Goal: Transaction & Acquisition: Purchase product/service

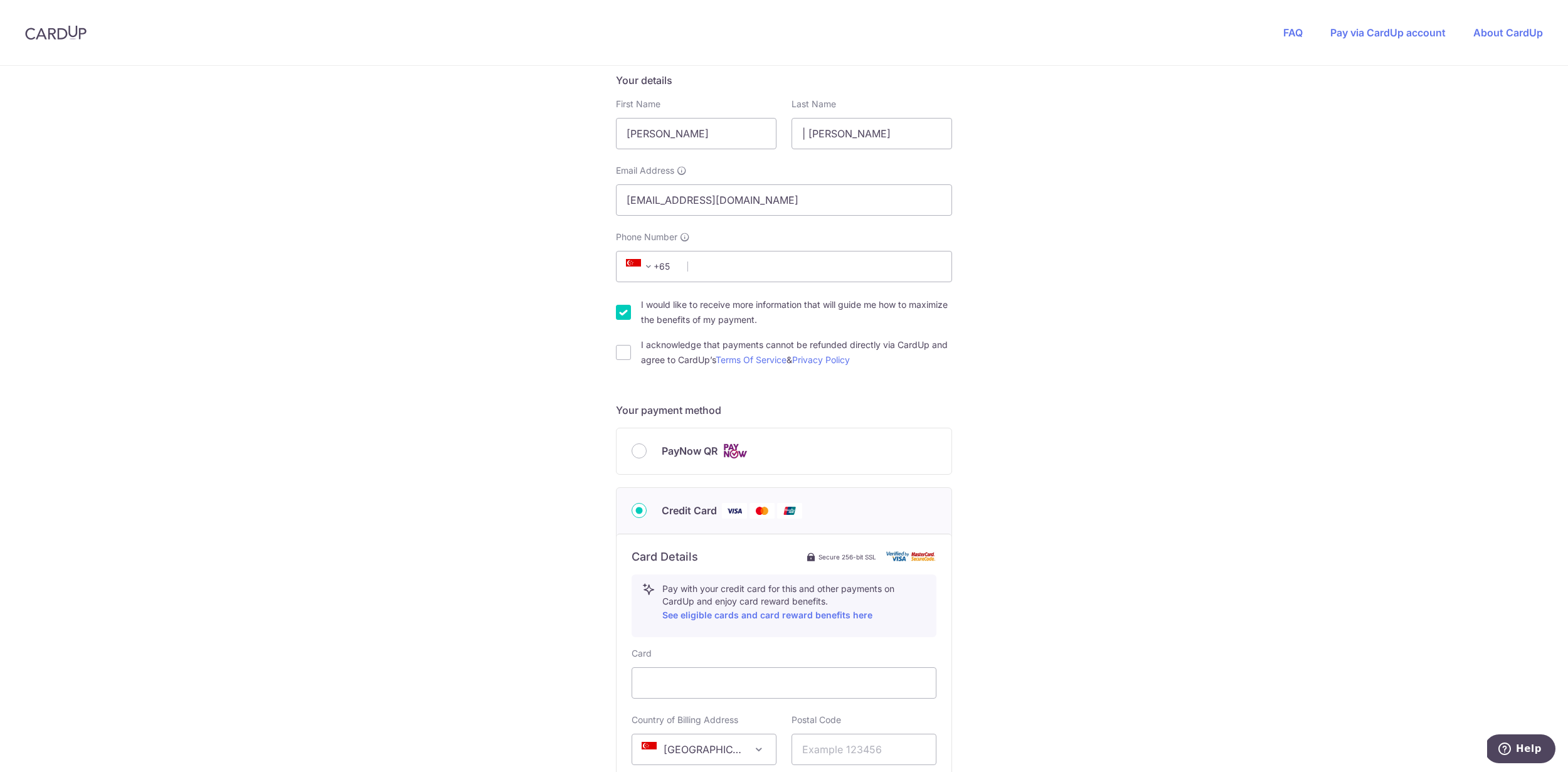
scroll to position [215, 0]
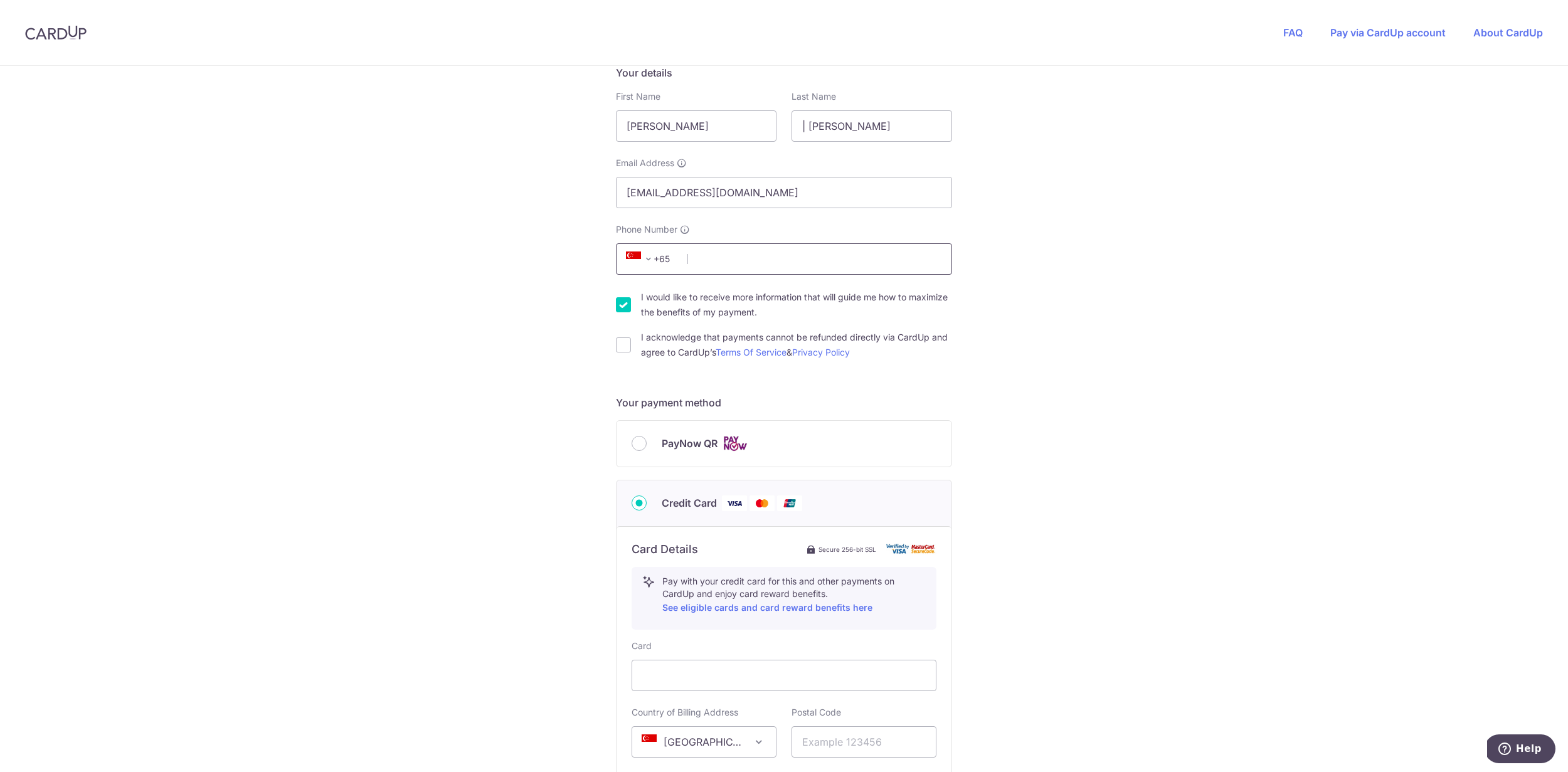
click at [751, 266] on input "Phone Number" at bounding box center [784, 258] width 336 height 31
type input "84486000"
click at [624, 345] on input "I acknowledge that payments cannot be refunded directly via CardUp and agree to…" at bounding box center [623, 345] width 15 height 15
checkbox input "true"
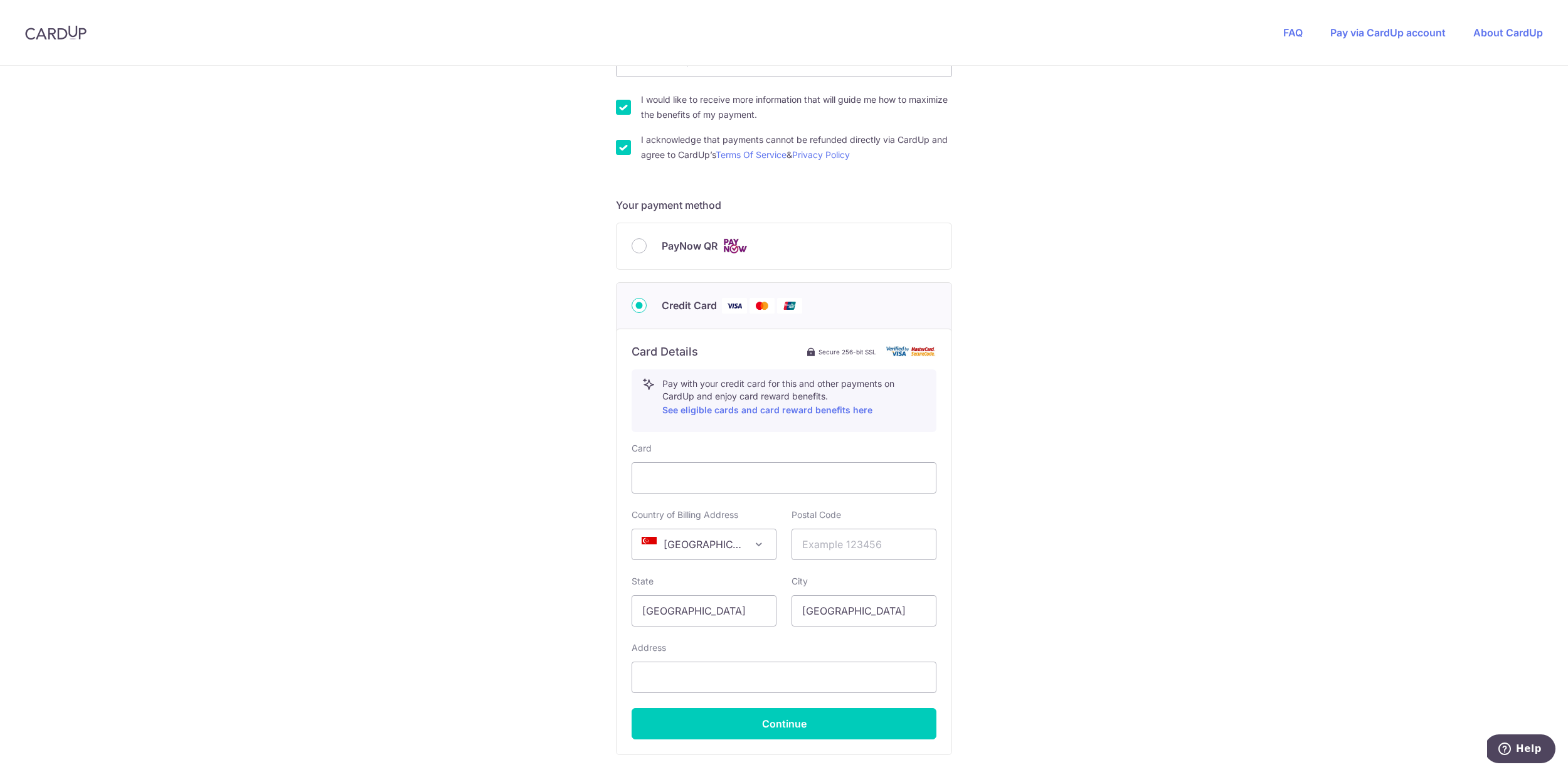
scroll to position [425, 0]
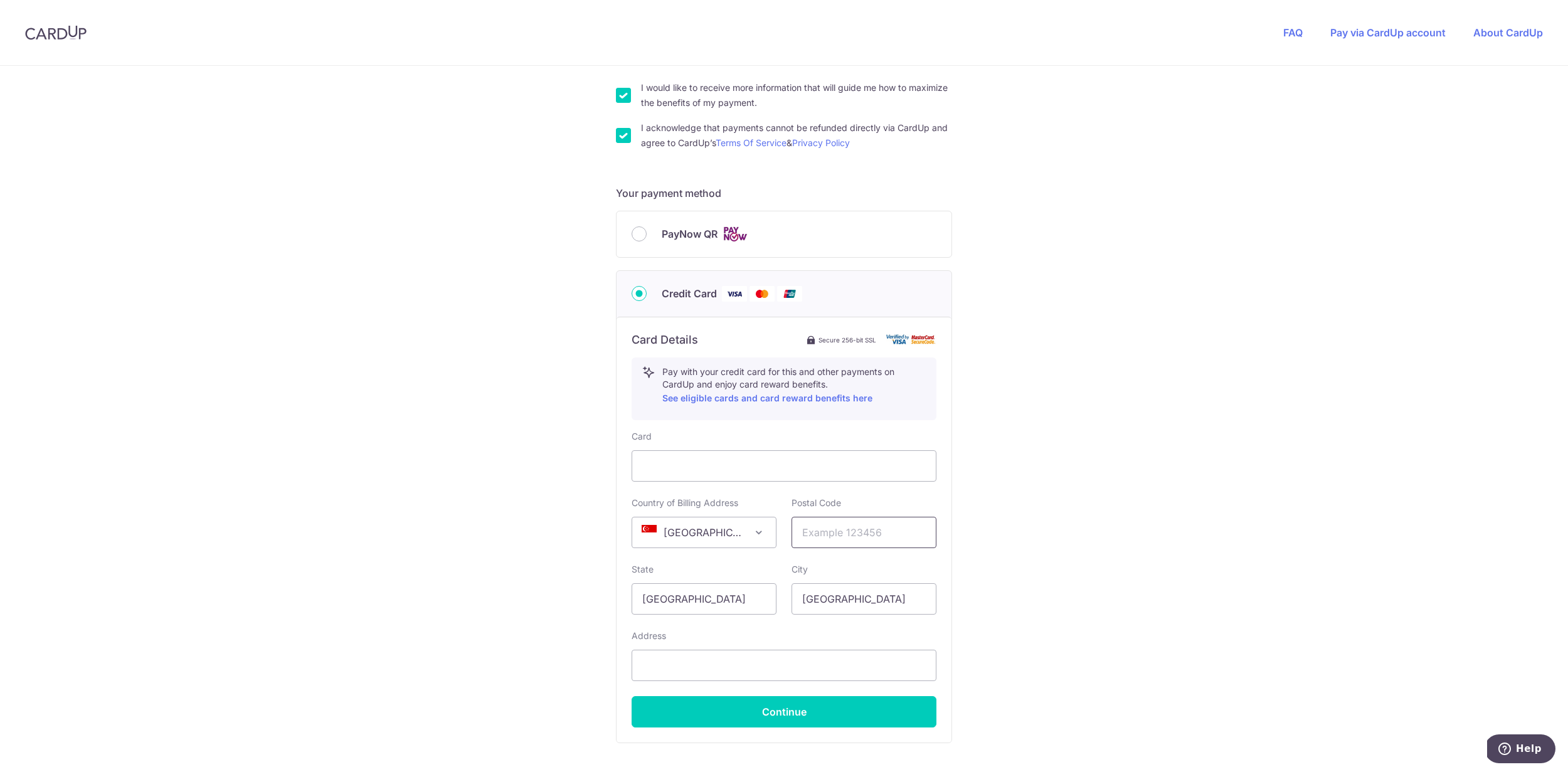
click at [862, 536] on input "text" at bounding box center [863, 532] width 144 height 31
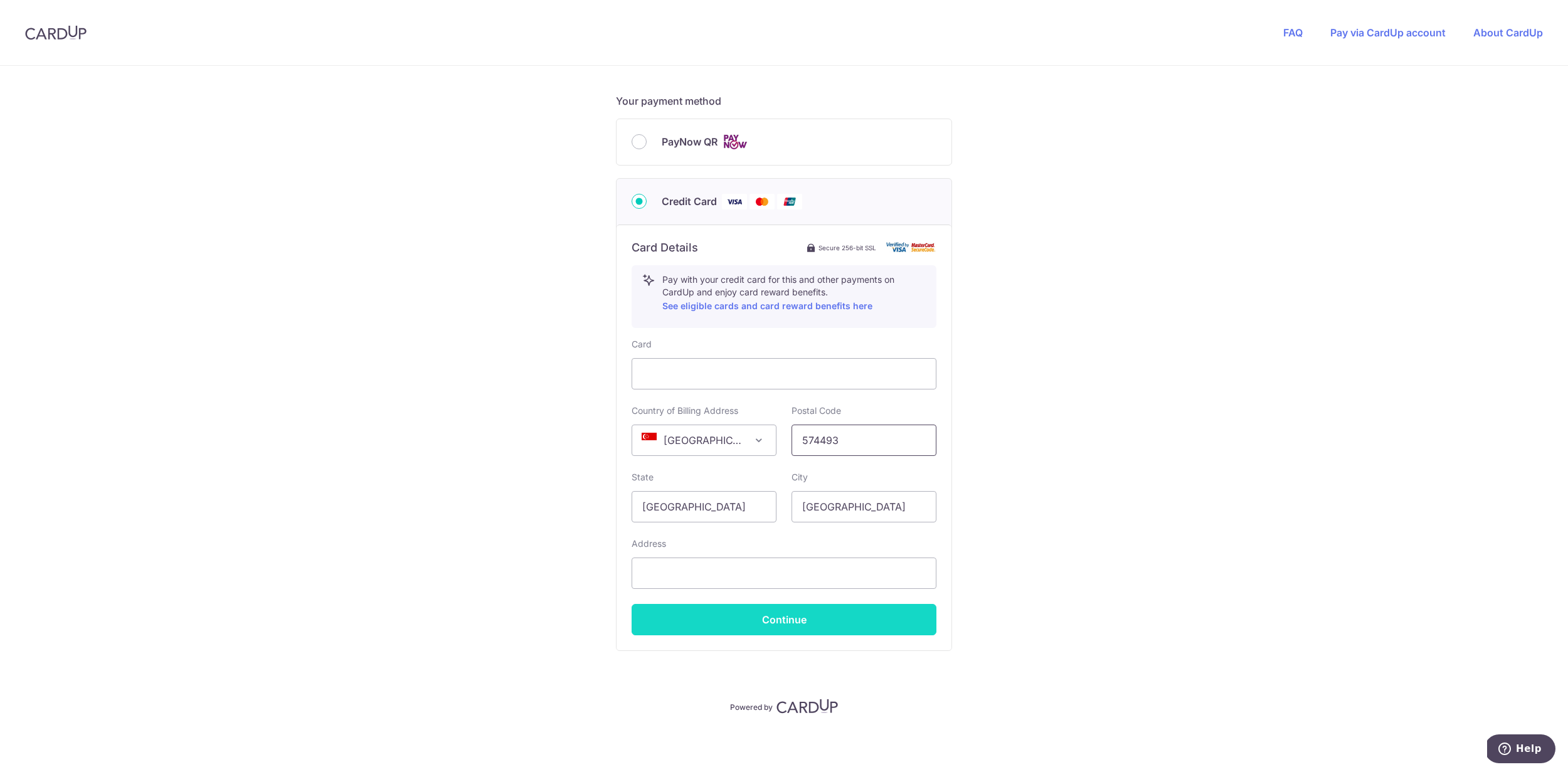
type input "574493"
click at [831, 622] on button "Continue" at bounding box center [784, 619] width 305 height 31
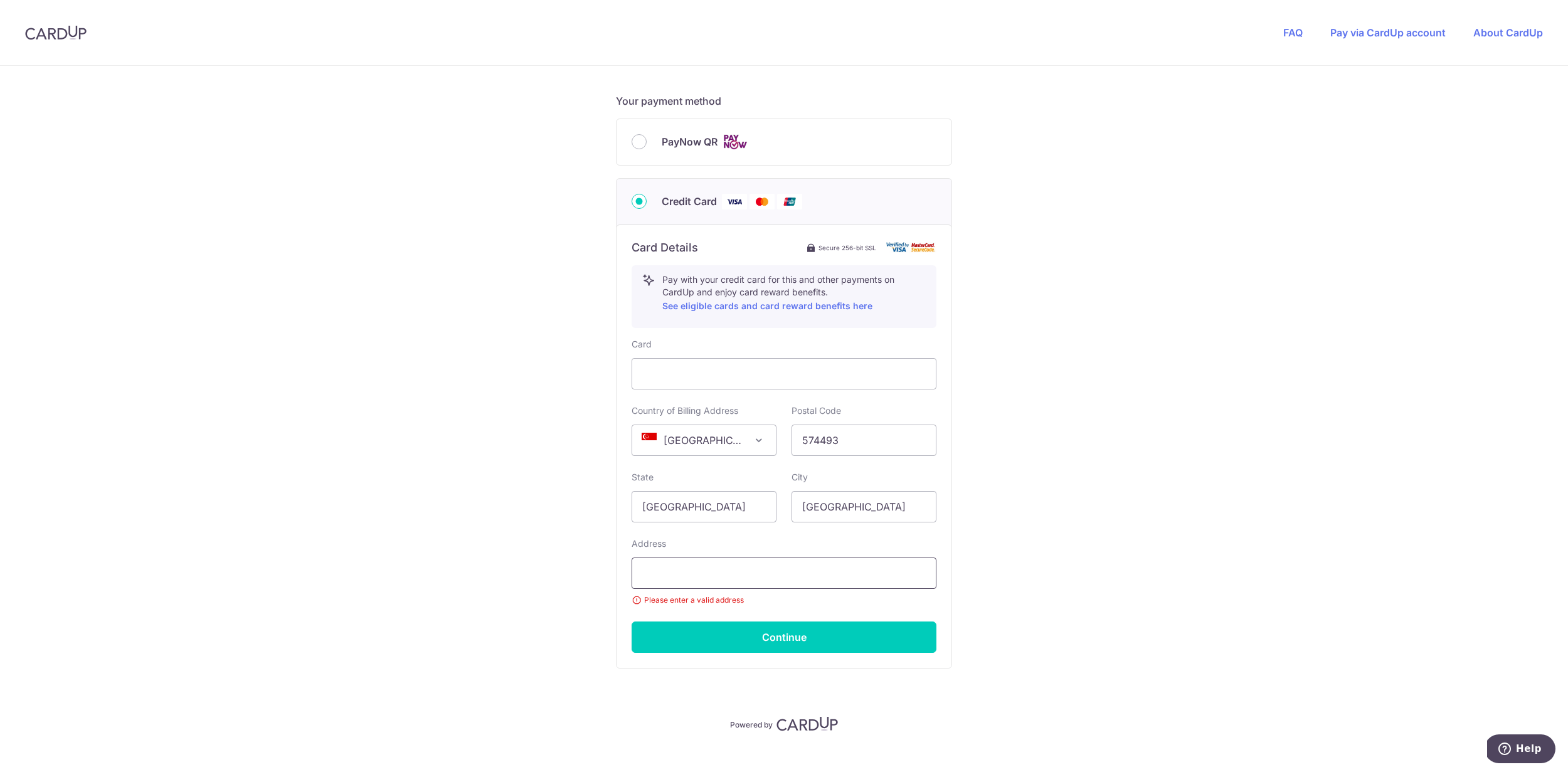
click at [770, 571] on input "text" at bounding box center [784, 573] width 305 height 31
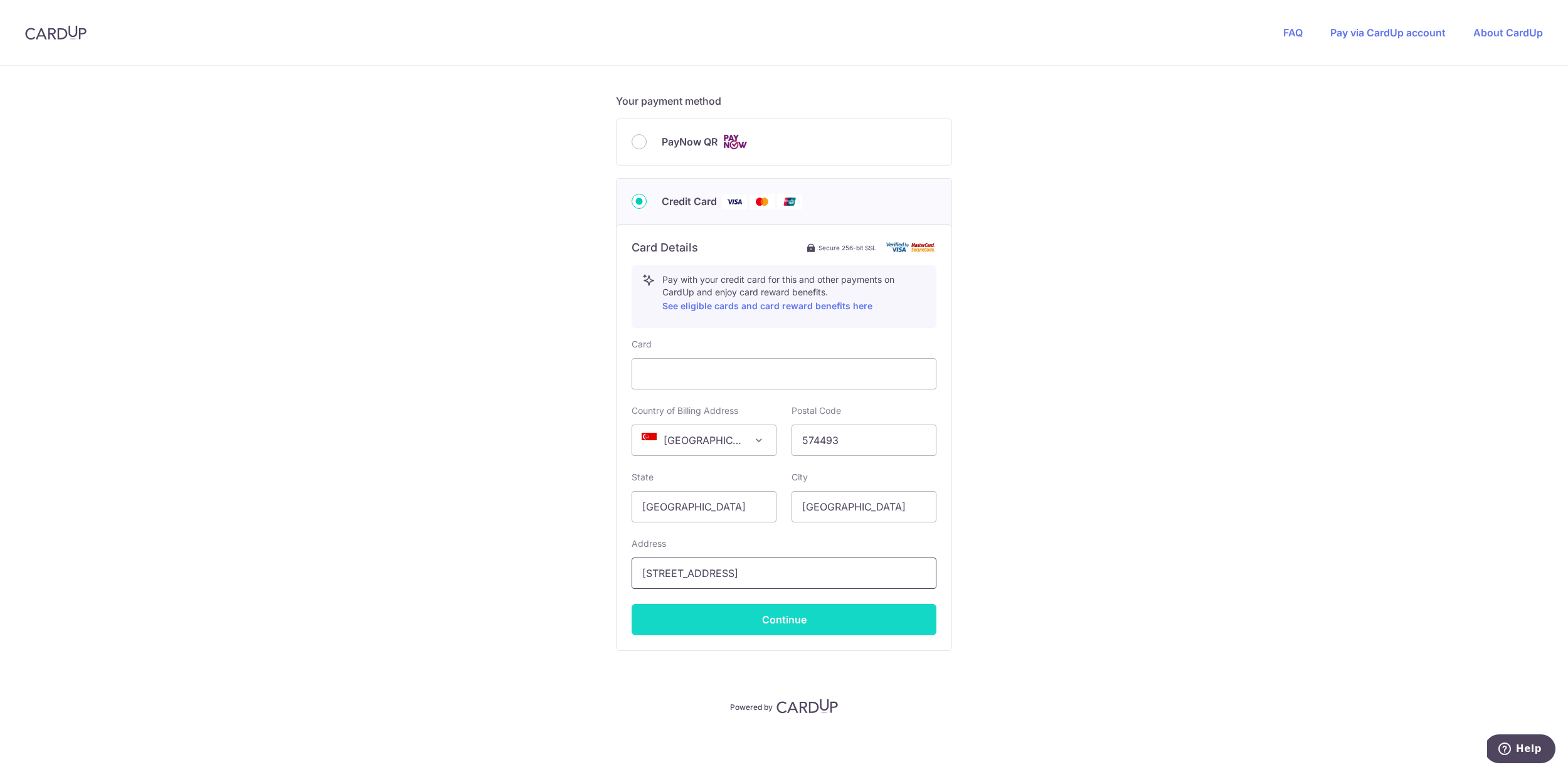
type input "[STREET_ADDRESS]"
click at [850, 619] on button "Continue" at bounding box center [784, 619] width 305 height 31
type input "**** 2653"
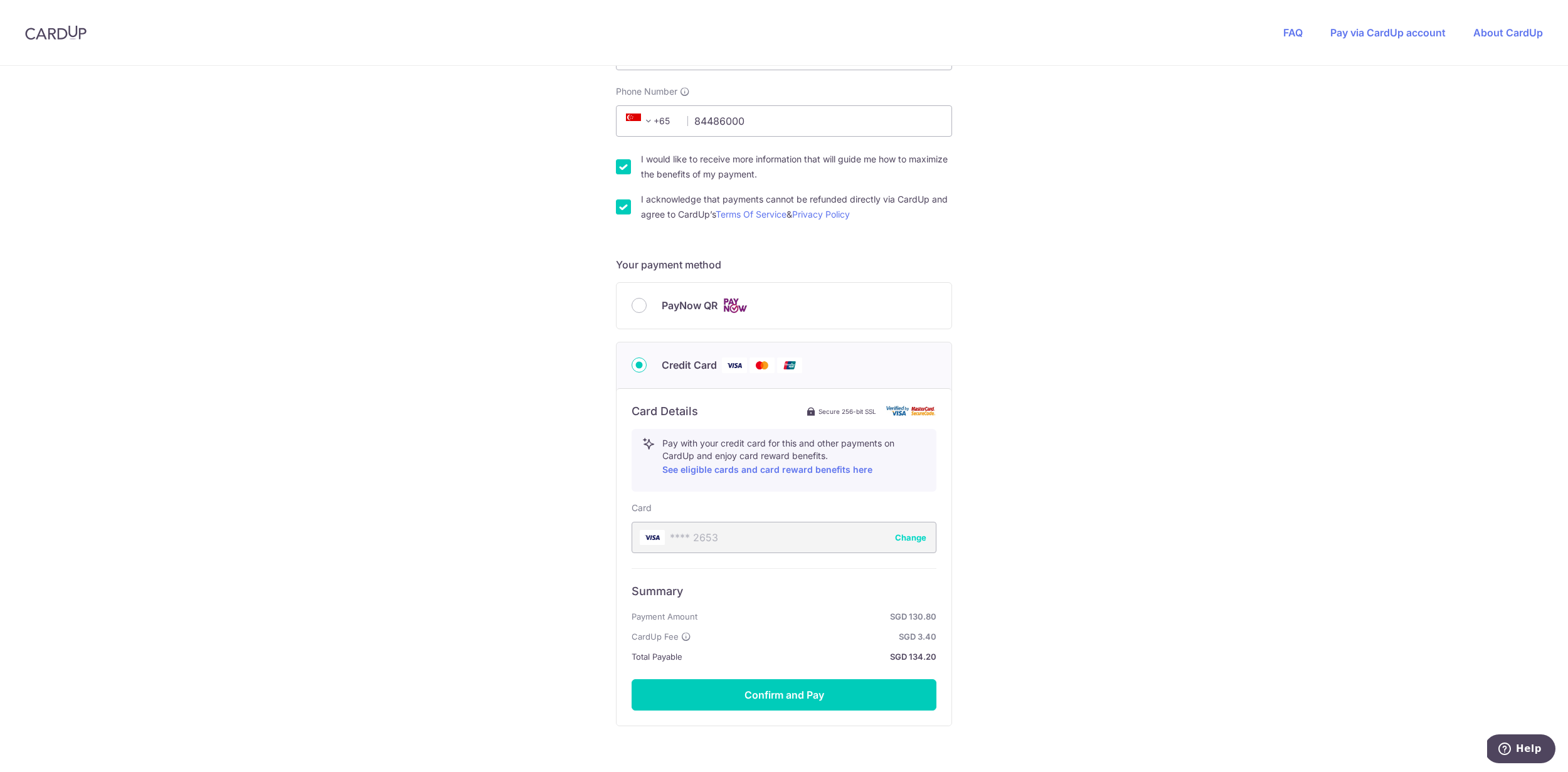
scroll to position [368, 0]
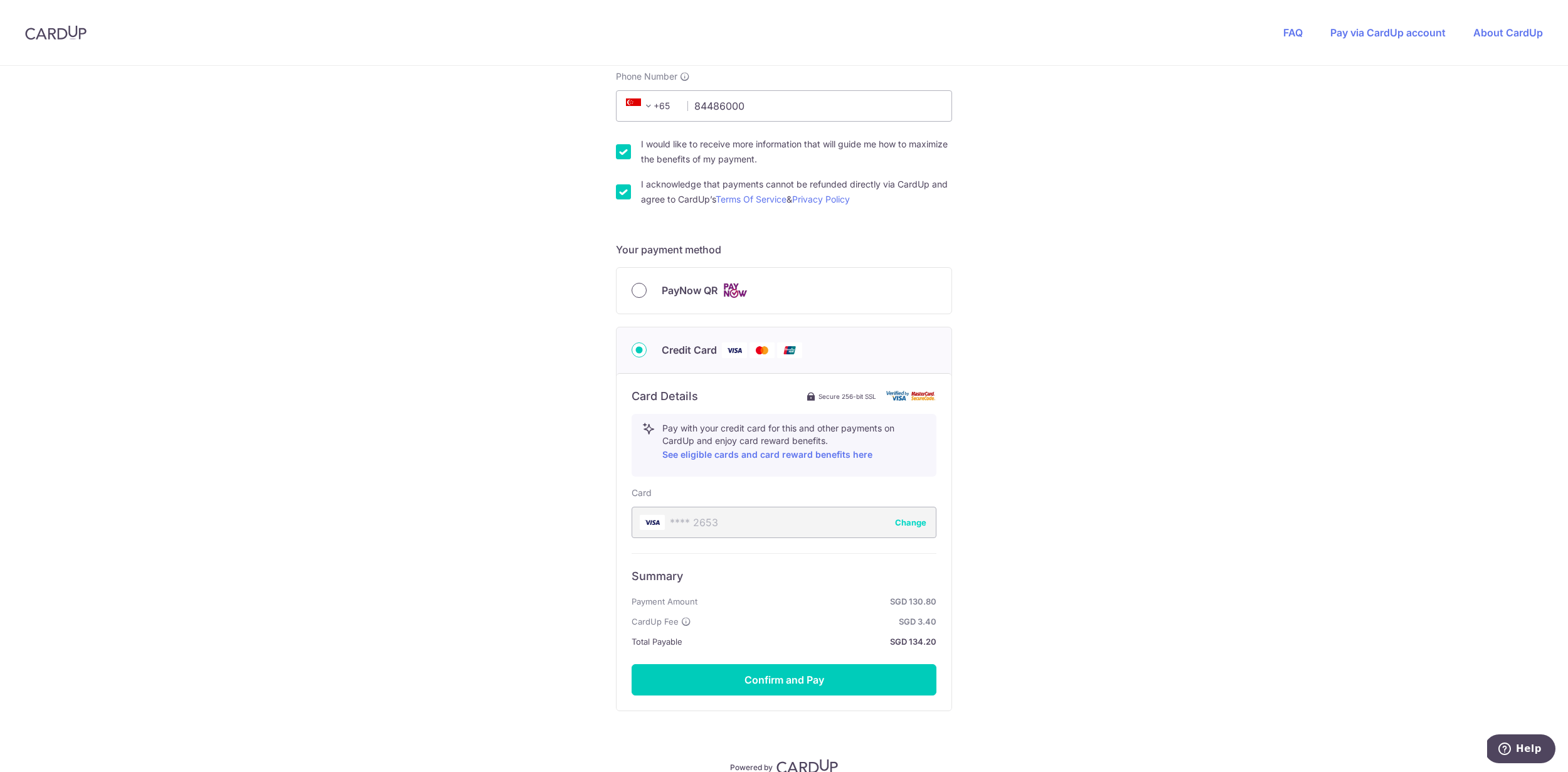
click at [642, 287] on input "PayNow QR" at bounding box center [640, 291] width 15 height 15
radio input "true"
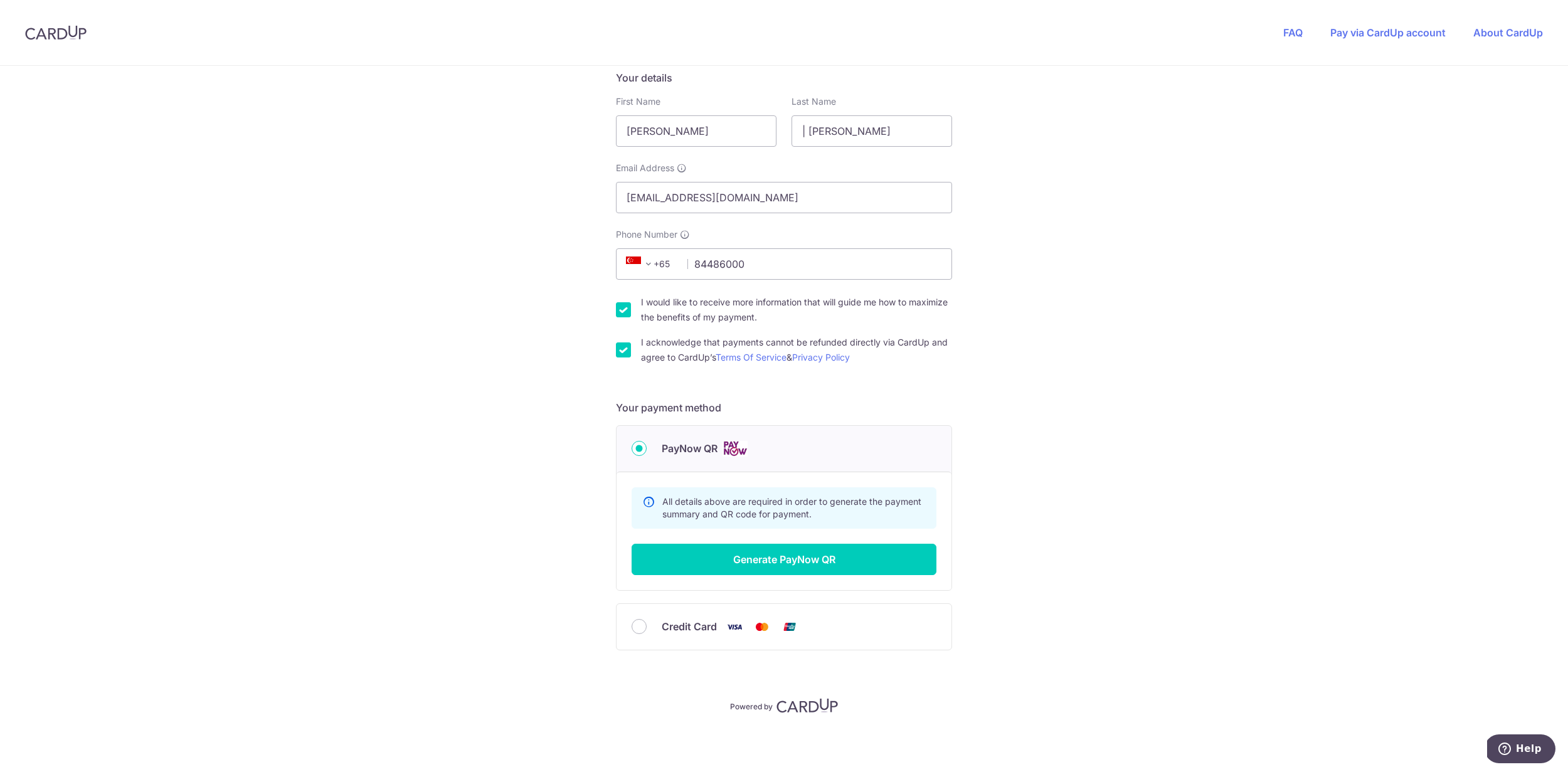
scroll to position [209, 0]
click at [854, 562] on button "Generate PayNow QR" at bounding box center [784, 559] width 305 height 31
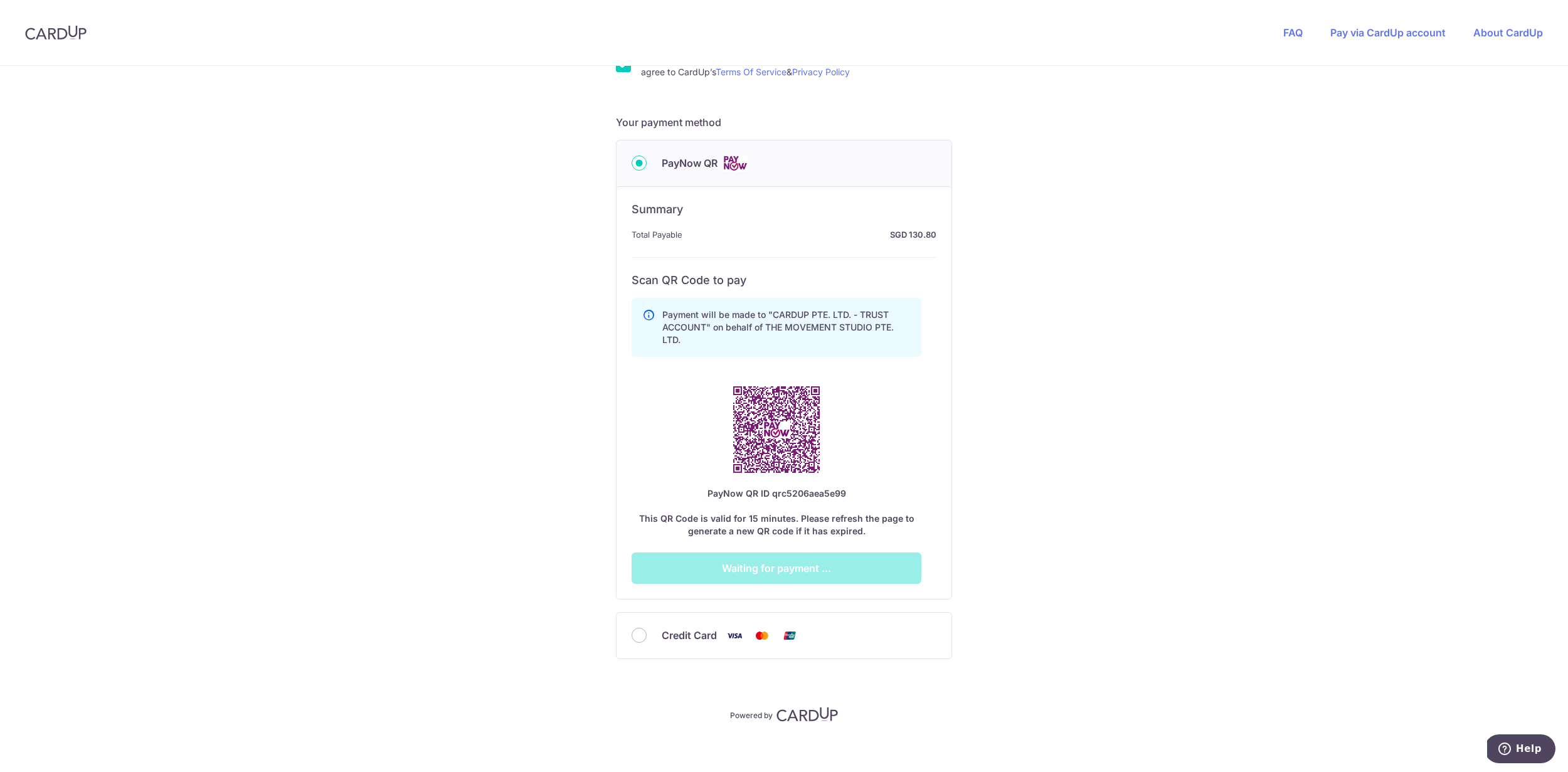
scroll to position [503, 0]
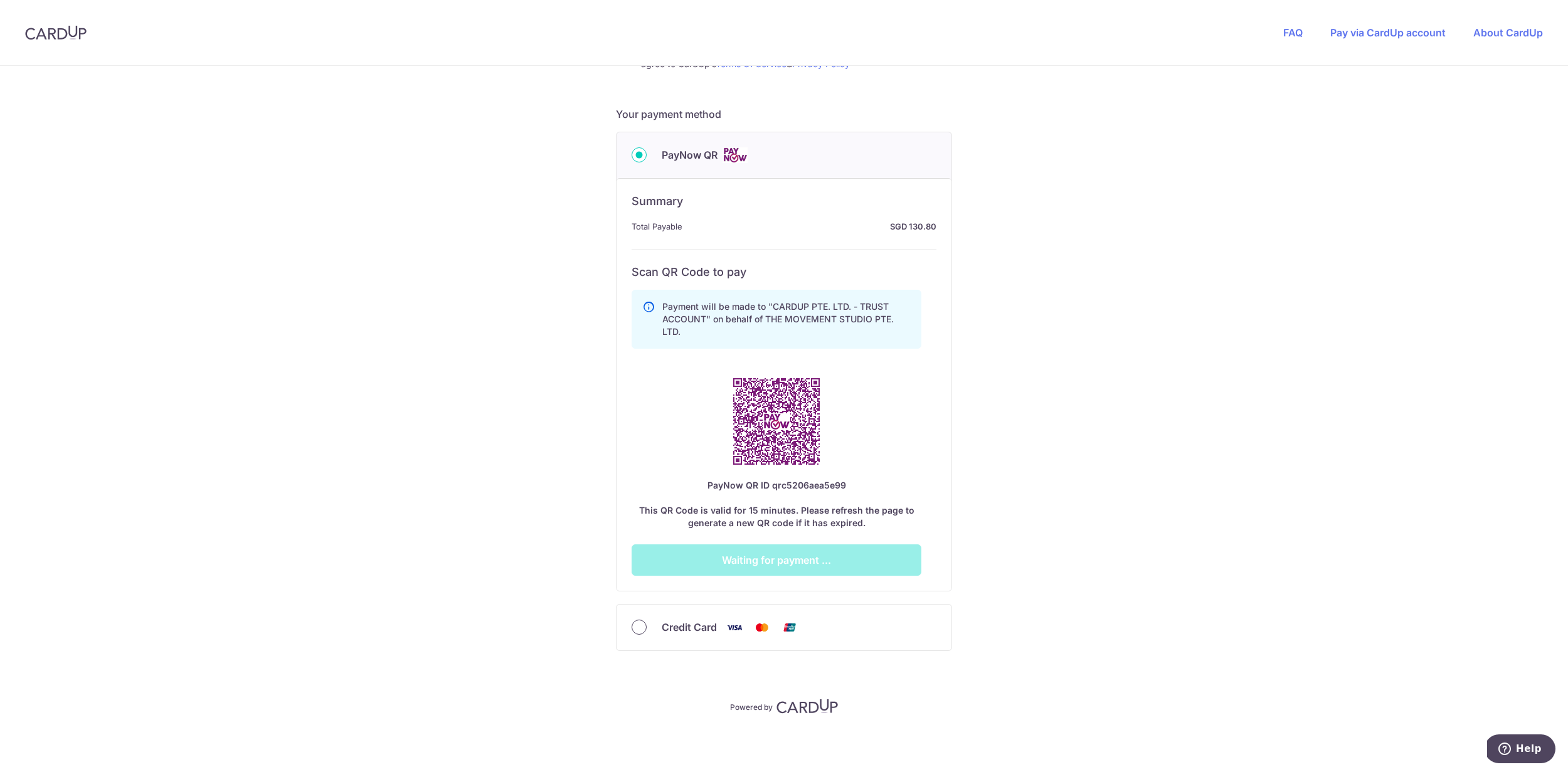
click at [640, 627] on input "Credit Card" at bounding box center [640, 627] width 15 height 15
radio input "true"
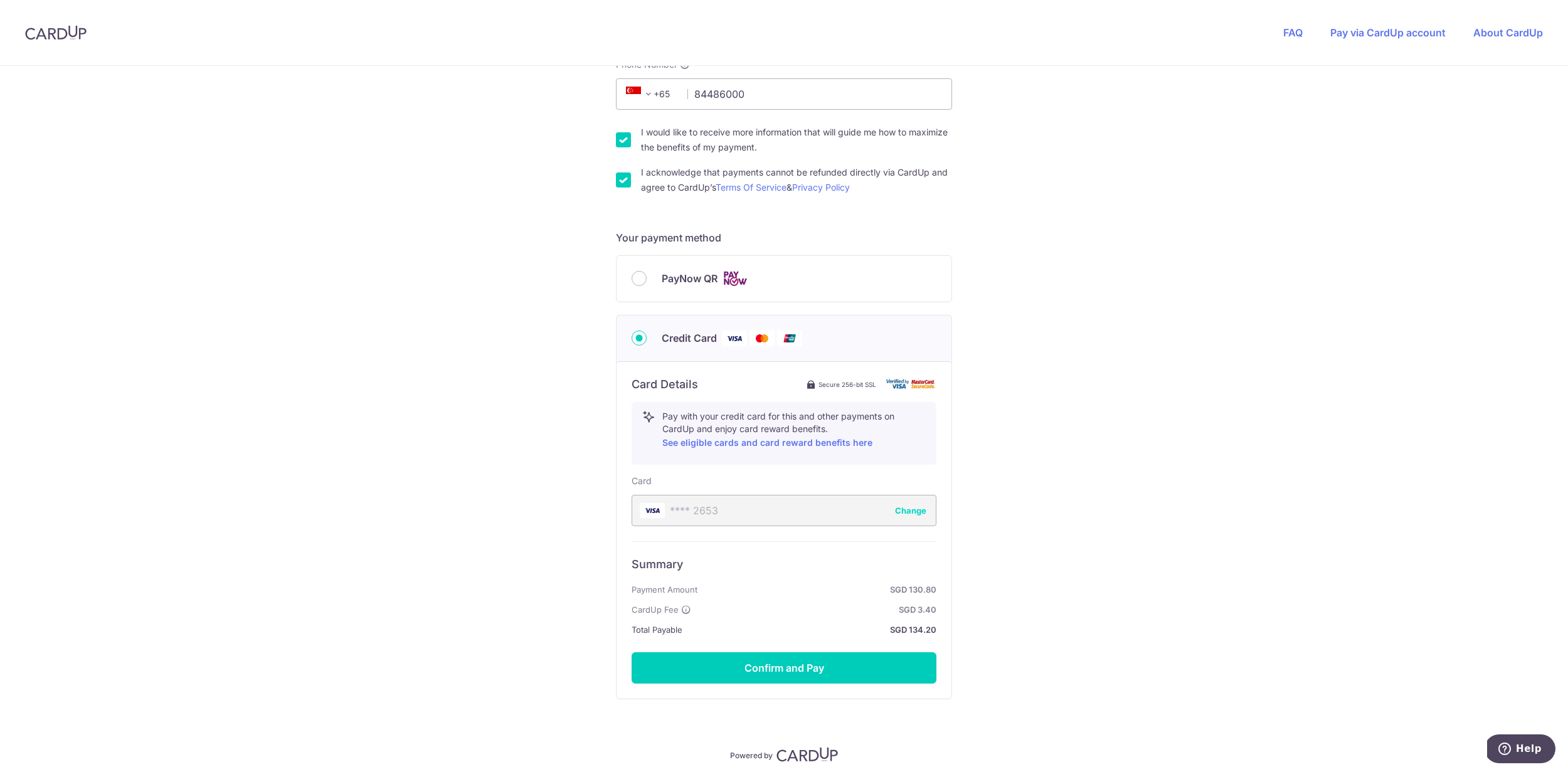
scroll to position [428, 0]
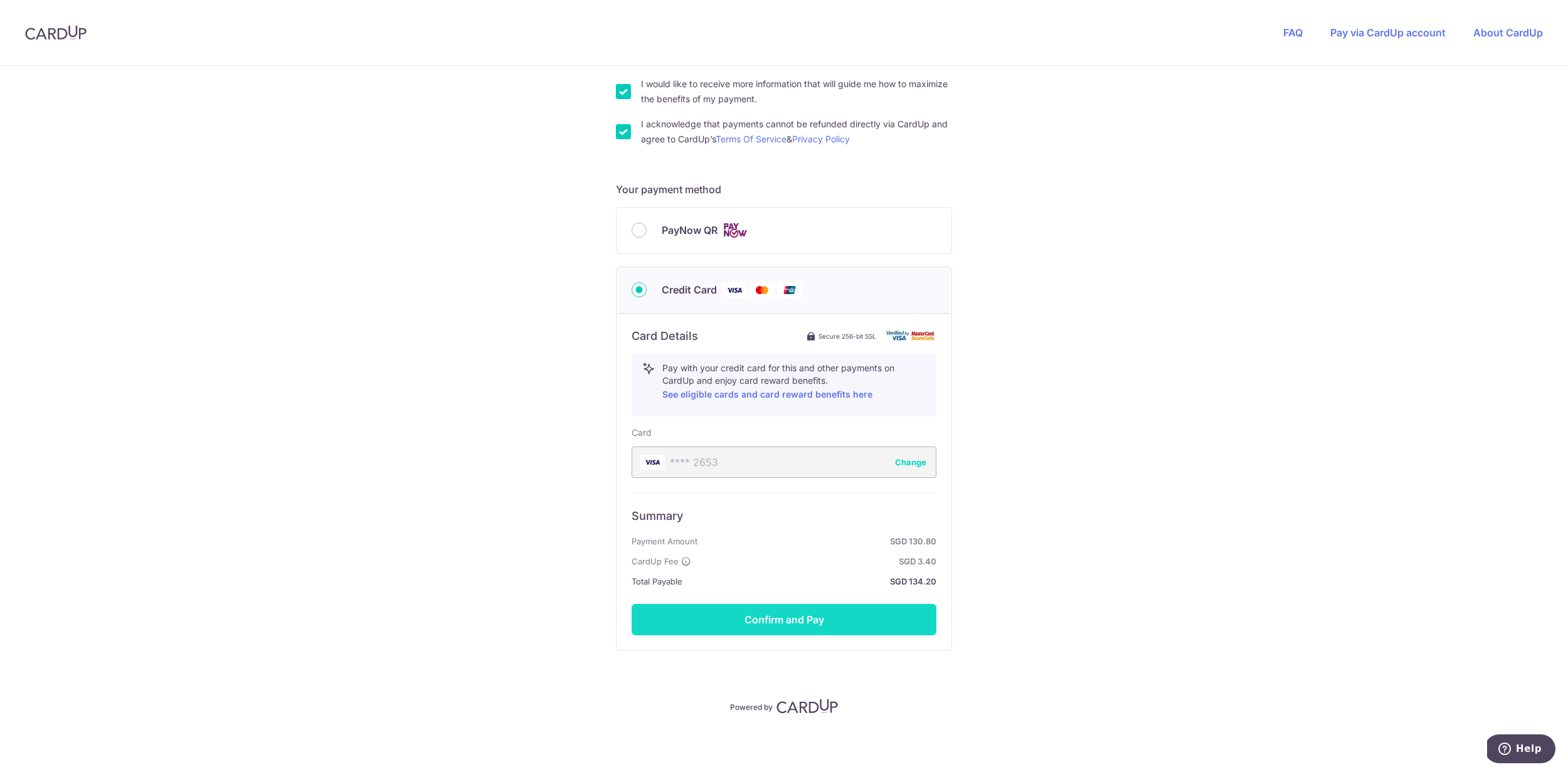
click at [787, 620] on button "Confirm and Pay" at bounding box center [784, 619] width 305 height 31
